Goal: Information Seeking & Learning: Learn about a topic

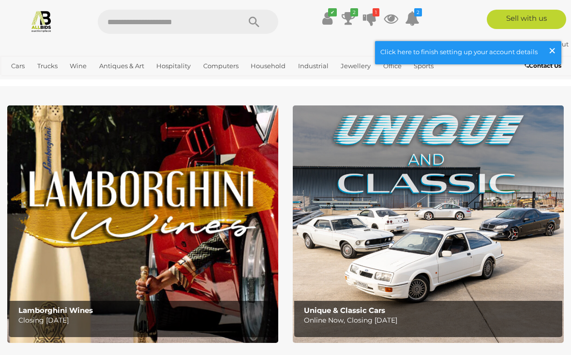
click at [555, 49] on span "×" at bounding box center [552, 50] width 9 height 19
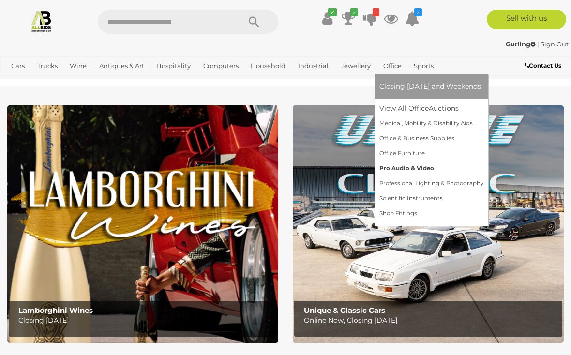
click at [411, 169] on link "Pro Audio & Video" at bounding box center [432, 168] width 104 height 15
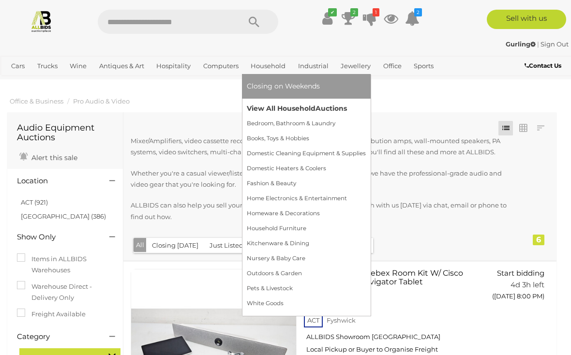
click at [308, 107] on link "View All Household Auctions" at bounding box center [306, 108] width 119 height 15
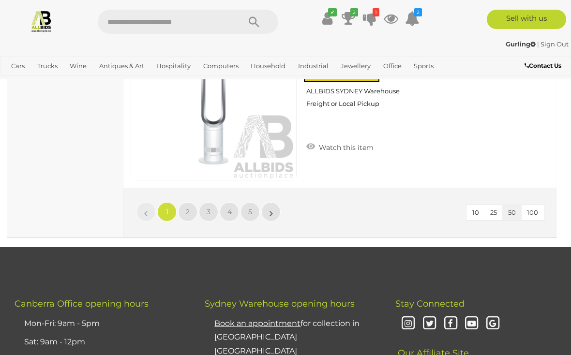
scroll to position [9210, 0]
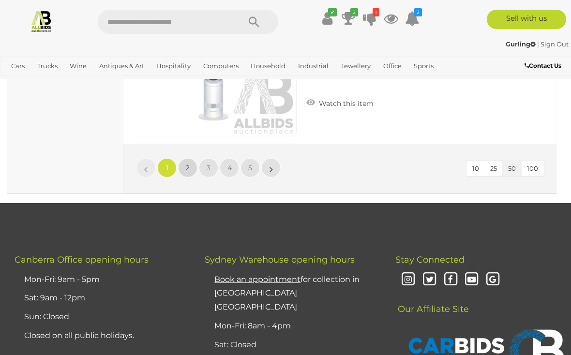
click at [192, 163] on link "2" at bounding box center [187, 167] width 19 height 19
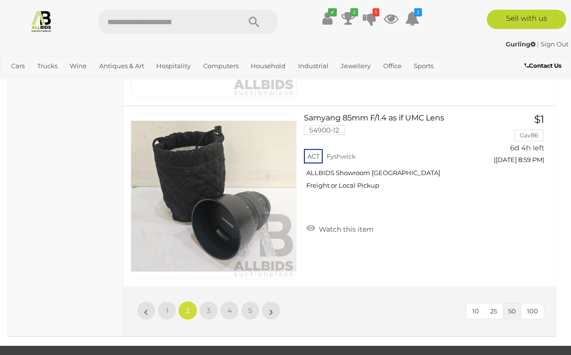
scroll to position [9097, 0]
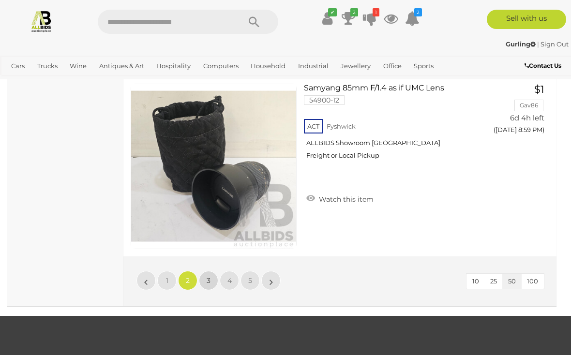
click at [214, 276] on link "3" at bounding box center [208, 280] width 19 height 19
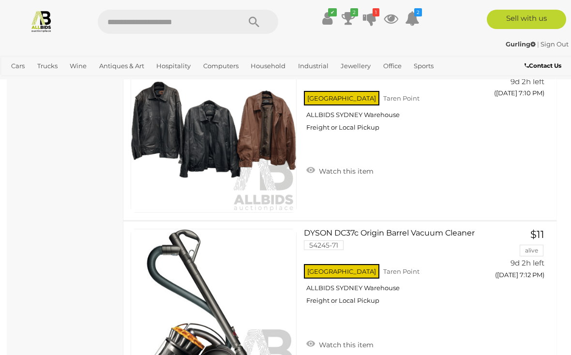
scroll to position [758, 0]
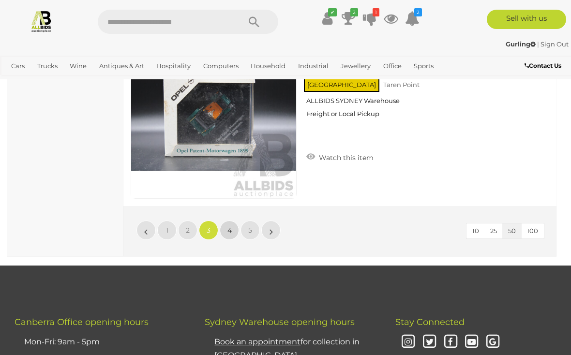
click at [228, 229] on span "4" at bounding box center [230, 230] width 4 height 9
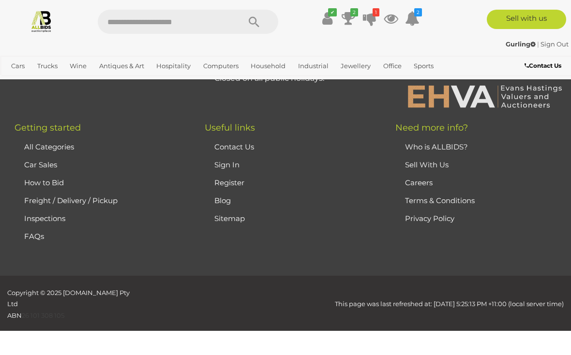
scroll to position [153, 0]
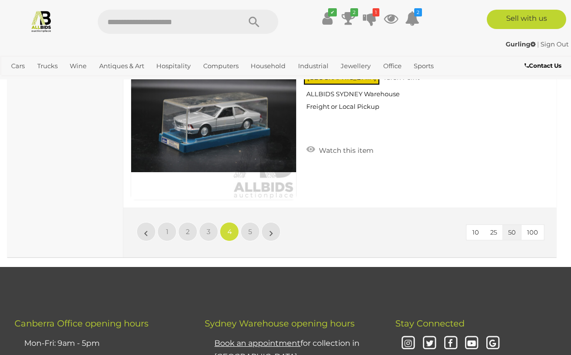
scroll to position [9147, 0]
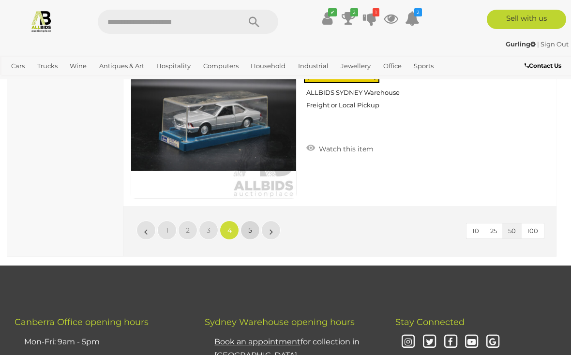
click at [241, 227] on link "5" at bounding box center [250, 230] width 19 height 19
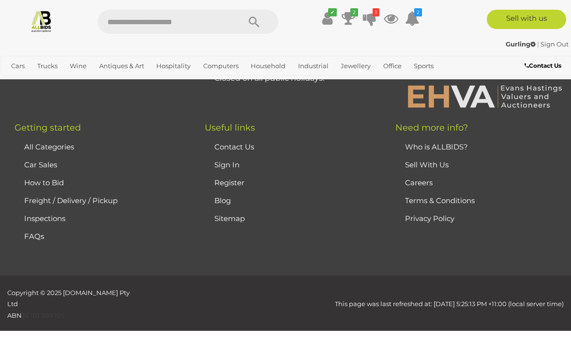
scroll to position [153, 0]
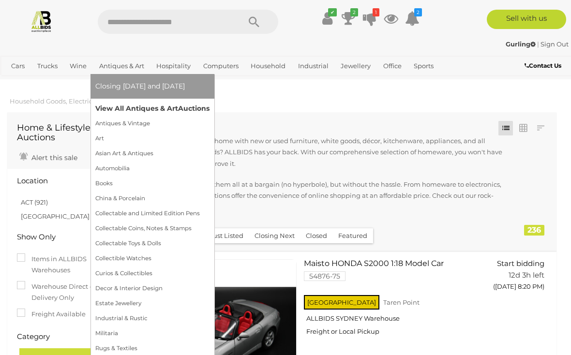
click at [184, 110] on span "Auctions" at bounding box center [193, 108] width 31 height 9
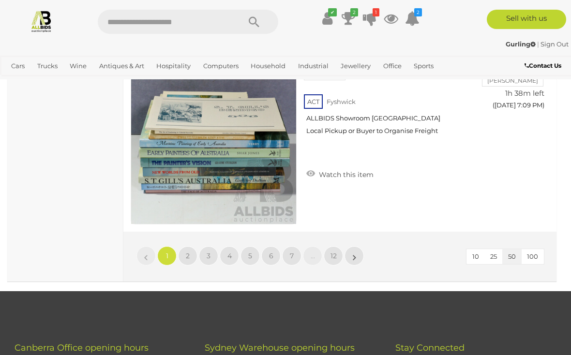
scroll to position [9232, 0]
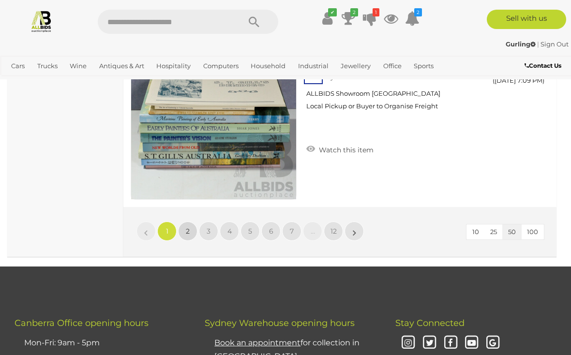
click at [192, 226] on link "2" at bounding box center [187, 231] width 19 height 19
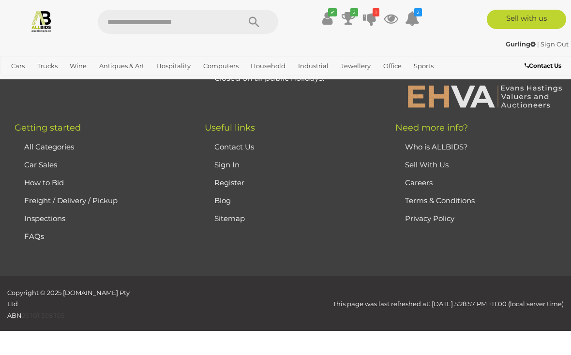
scroll to position [237, 0]
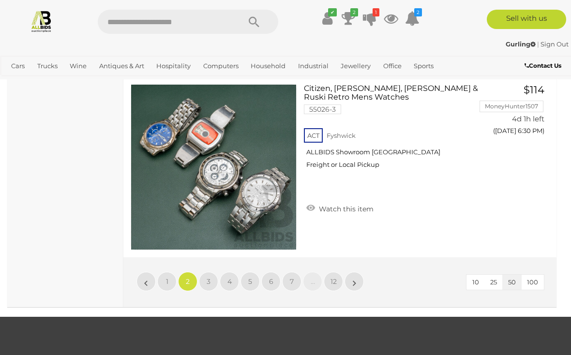
scroll to position [9200, 0]
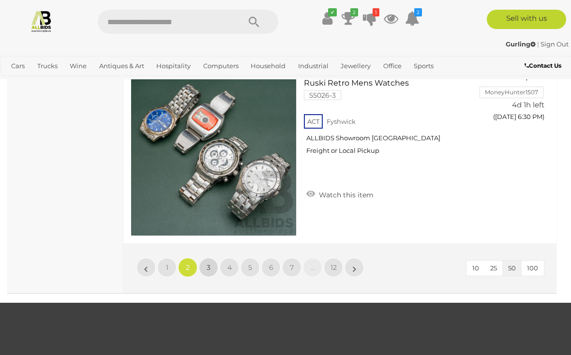
click at [209, 266] on span "3" at bounding box center [209, 267] width 4 height 9
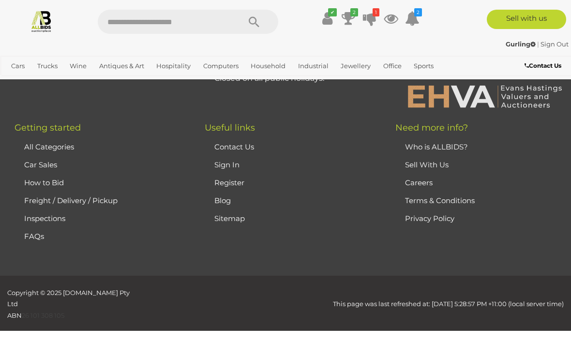
scroll to position [237, 0]
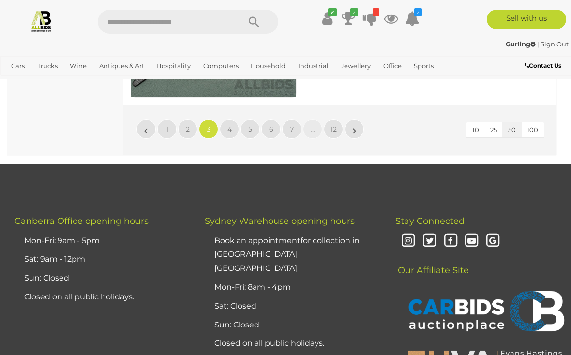
scroll to position [9341, 0]
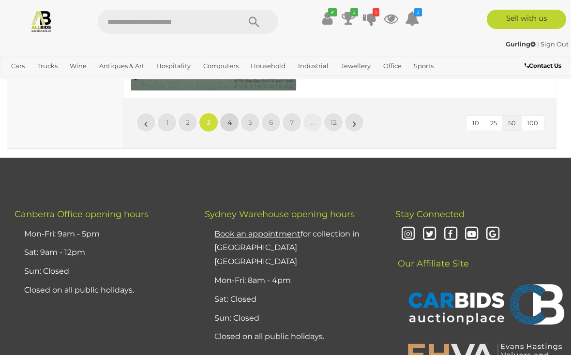
click at [233, 121] on link "4" at bounding box center [229, 122] width 19 height 19
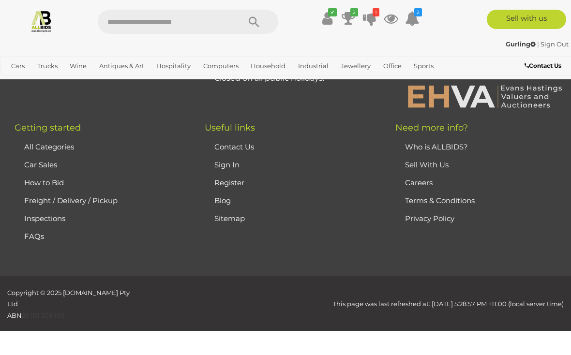
scroll to position [237, 0]
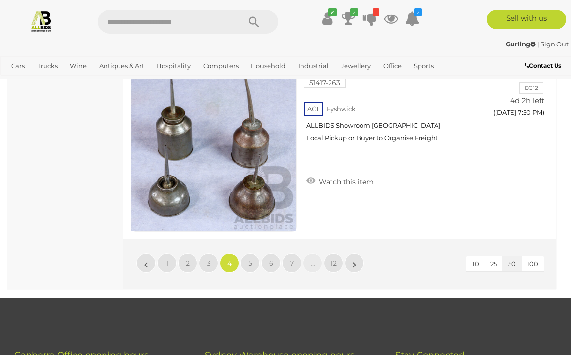
scroll to position [9207, 0]
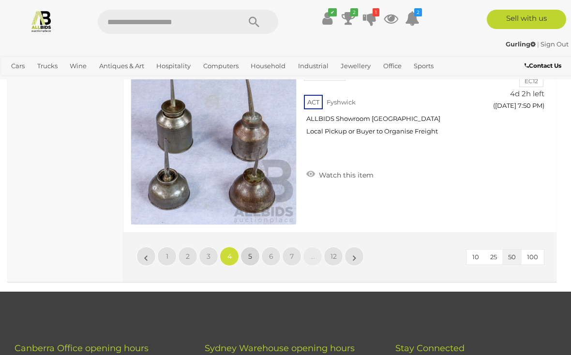
click at [250, 257] on span "5" at bounding box center [250, 256] width 4 height 9
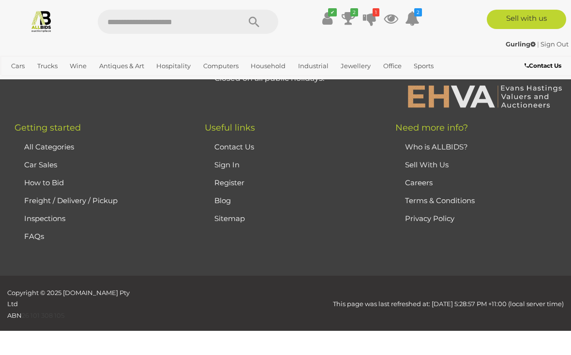
scroll to position [237, 0]
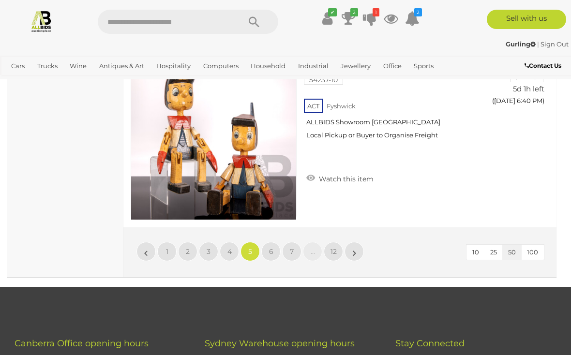
scroll to position [9211, 0]
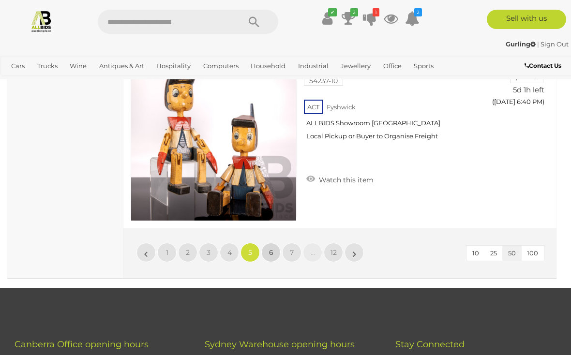
click at [276, 249] on link "6" at bounding box center [271, 252] width 19 height 19
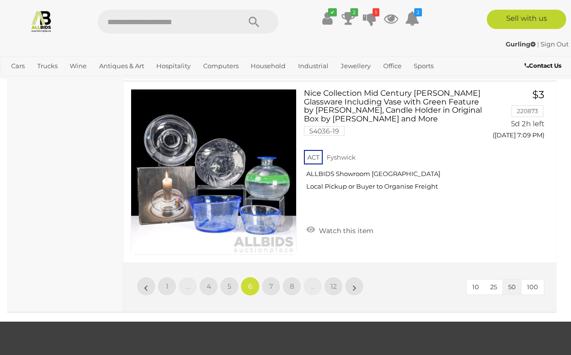
scroll to position [9186, 0]
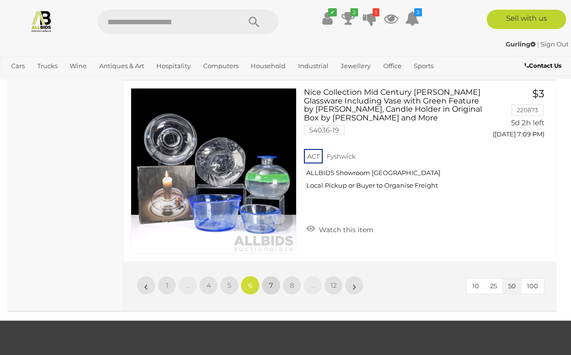
click at [268, 277] on link "7" at bounding box center [271, 285] width 19 height 19
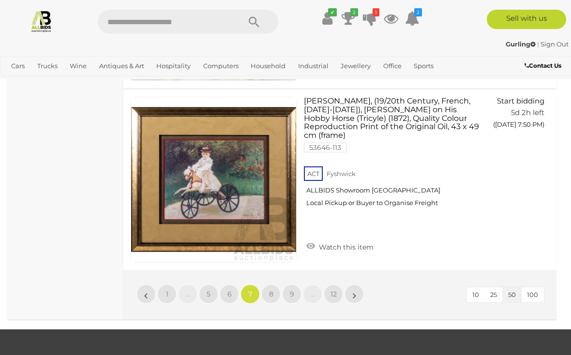
scroll to position [9176, 0]
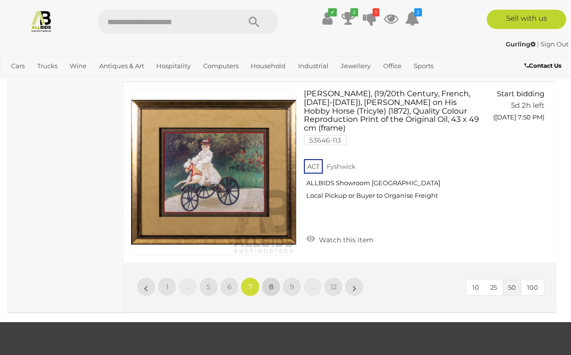
click at [271, 286] on span "8" at bounding box center [271, 287] width 4 height 9
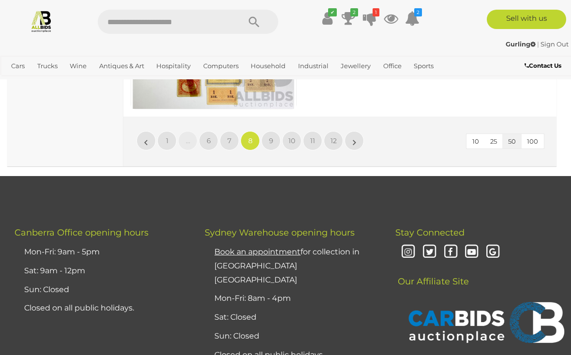
scroll to position [9337, 0]
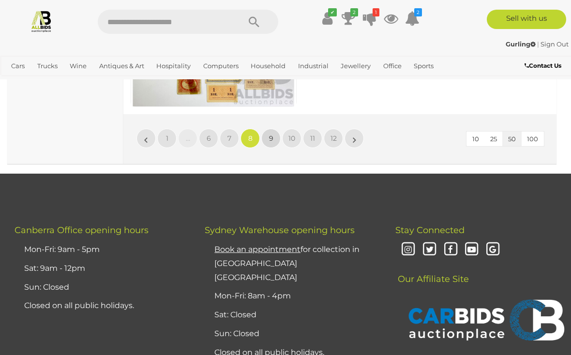
click at [265, 129] on link "9" at bounding box center [271, 138] width 19 height 19
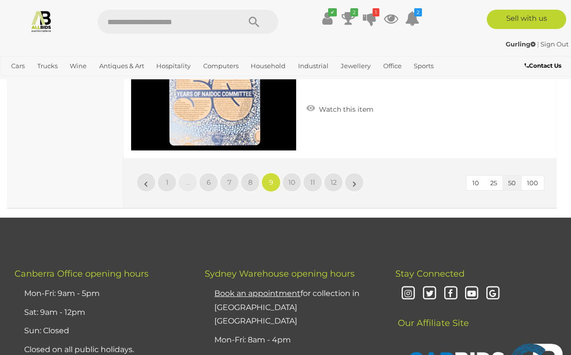
scroll to position [9297, 0]
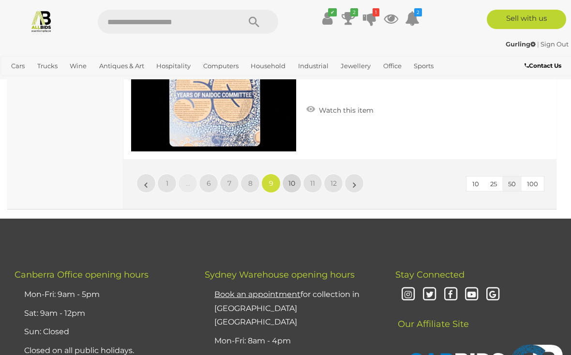
click at [292, 179] on span "10" at bounding box center [292, 183] width 7 height 9
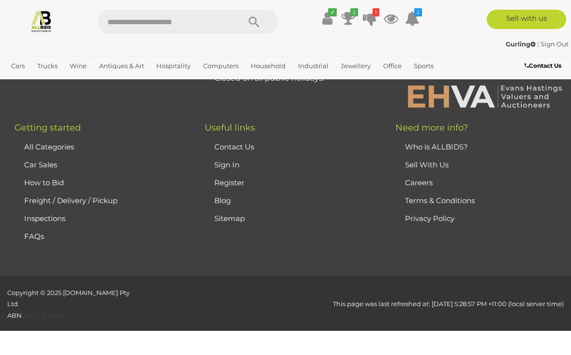
scroll to position [237, 0]
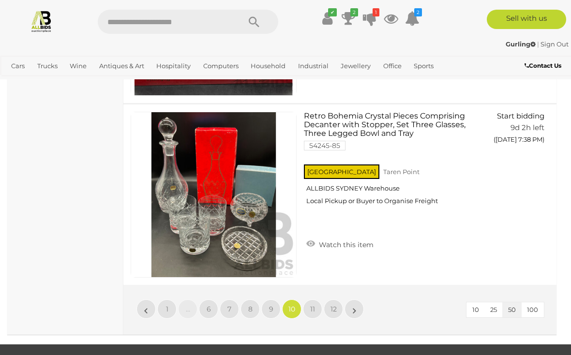
scroll to position [9179, 0]
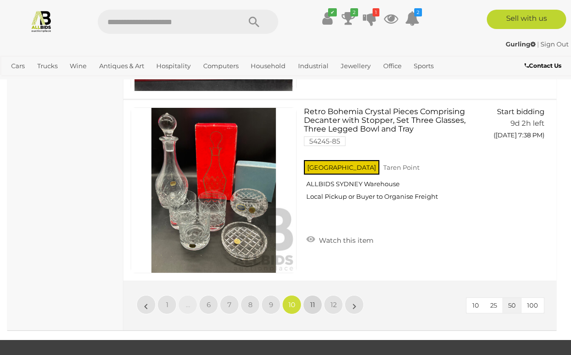
click at [315, 301] on span "11" at bounding box center [312, 305] width 5 height 9
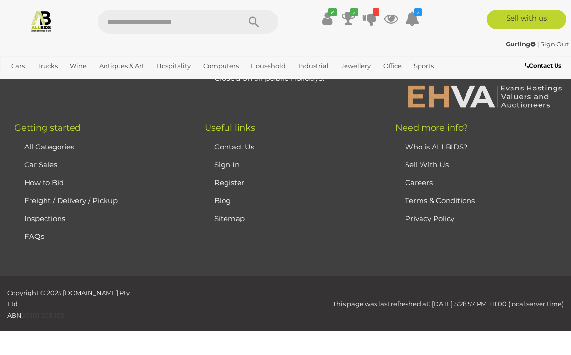
scroll to position [237, 0]
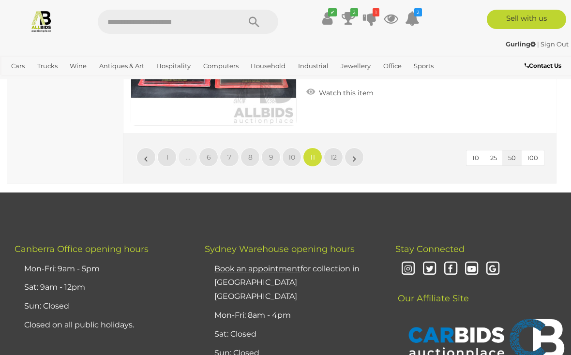
scroll to position [9307, 0]
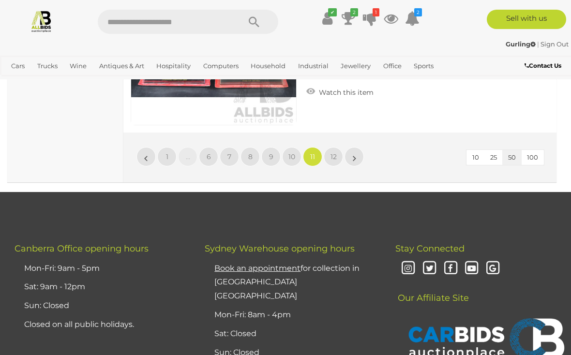
click at [154, 14] on input "text" at bounding box center [164, 22] width 133 height 24
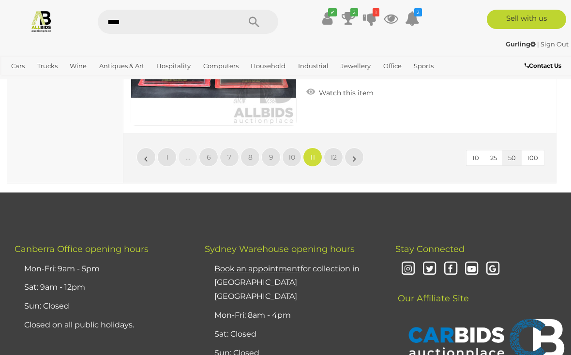
type input "*****"
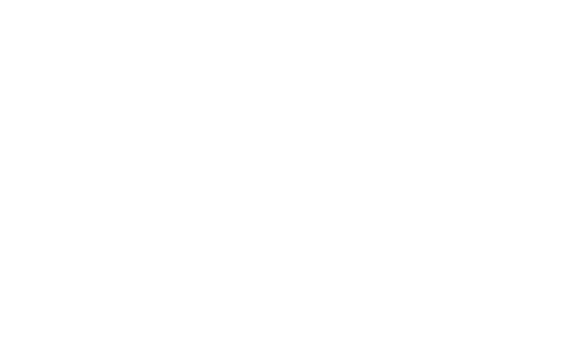
scroll to position [9307, 0]
